Goal: Task Accomplishment & Management: Manage account settings

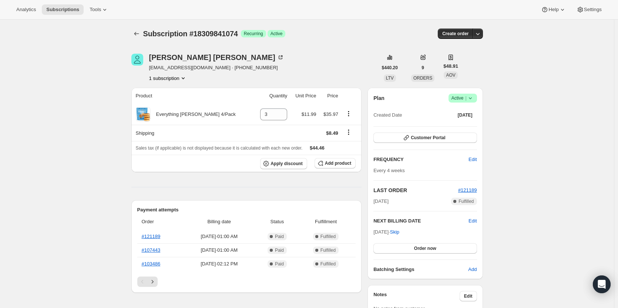
click at [474, 101] on icon at bounding box center [470, 97] width 7 height 7
click at [467, 127] on span "Cancel subscription" at bounding box center [465, 126] width 42 height 6
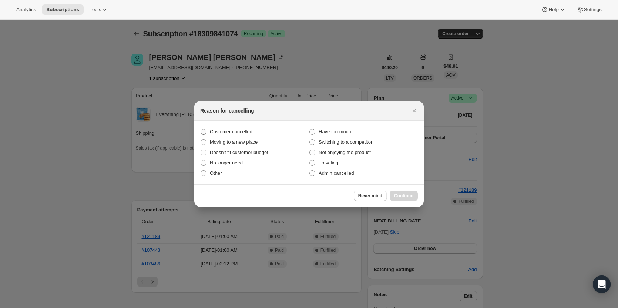
click at [229, 130] on span "Customer cancelled" at bounding box center [231, 132] width 43 height 6
click at [201, 129] on input "Customer cancelled" at bounding box center [201, 129] width 0 height 0
radio input "true"
click at [397, 195] on span "Continue" at bounding box center [403, 196] width 19 height 6
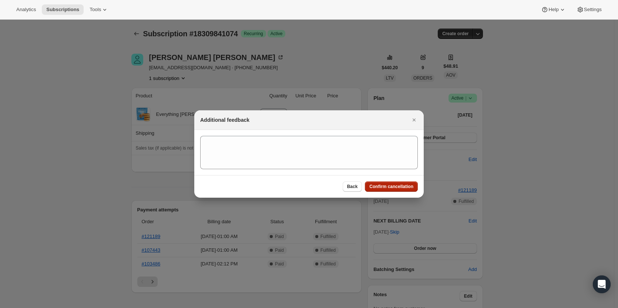
click at [394, 190] on button "Confirm cancellation" at bounding box center [391, 186] width 53 height 10
